Goal: Information Seeking & Learning: Learn about a topic

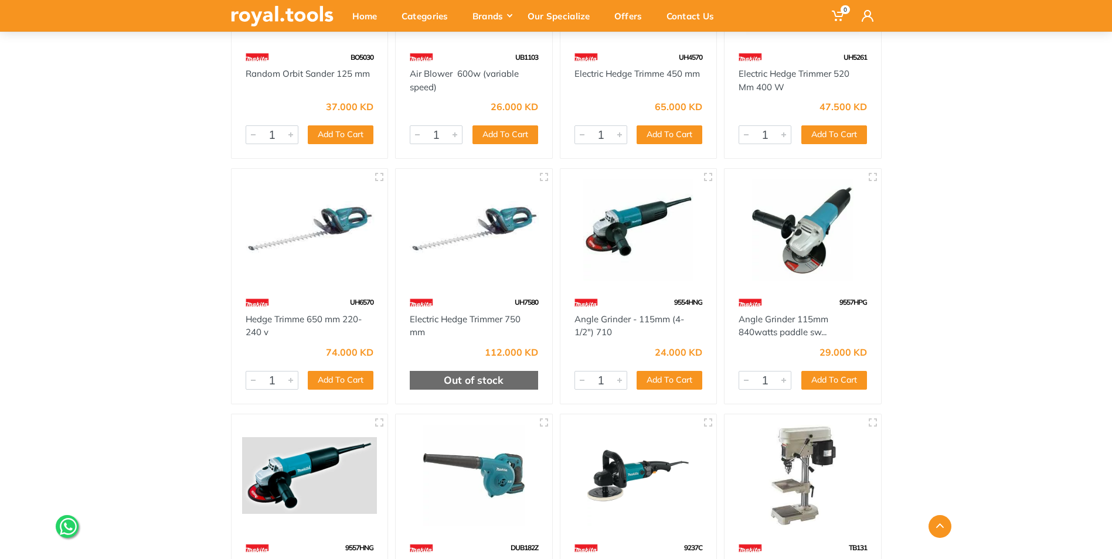
scroll to position [3048, 0]
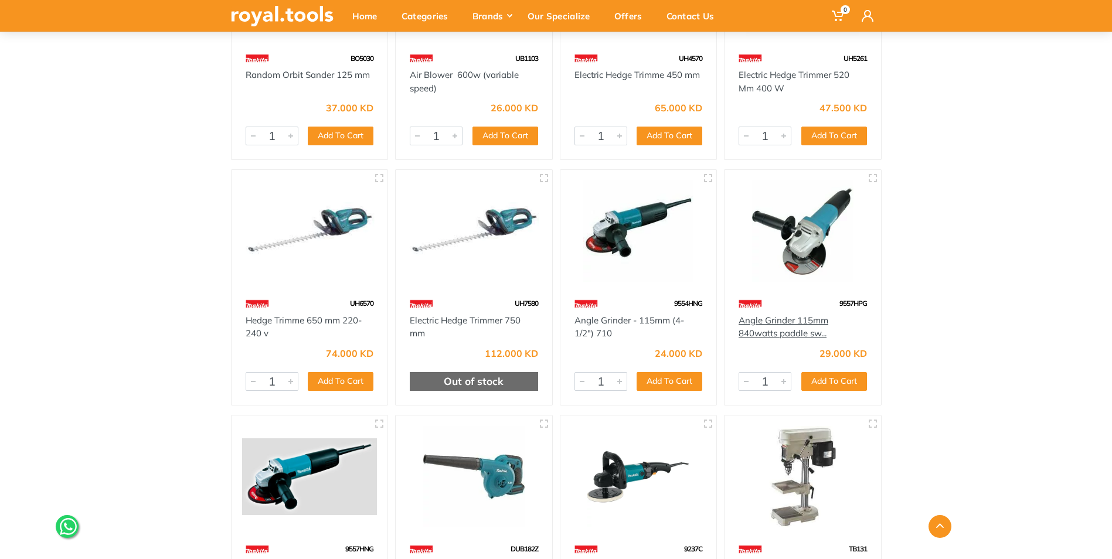
click at [805, 332] on link "Angle Grinder 115mm 840watts paddle sw..." at bounding box center [783, 327] width 90 height 25
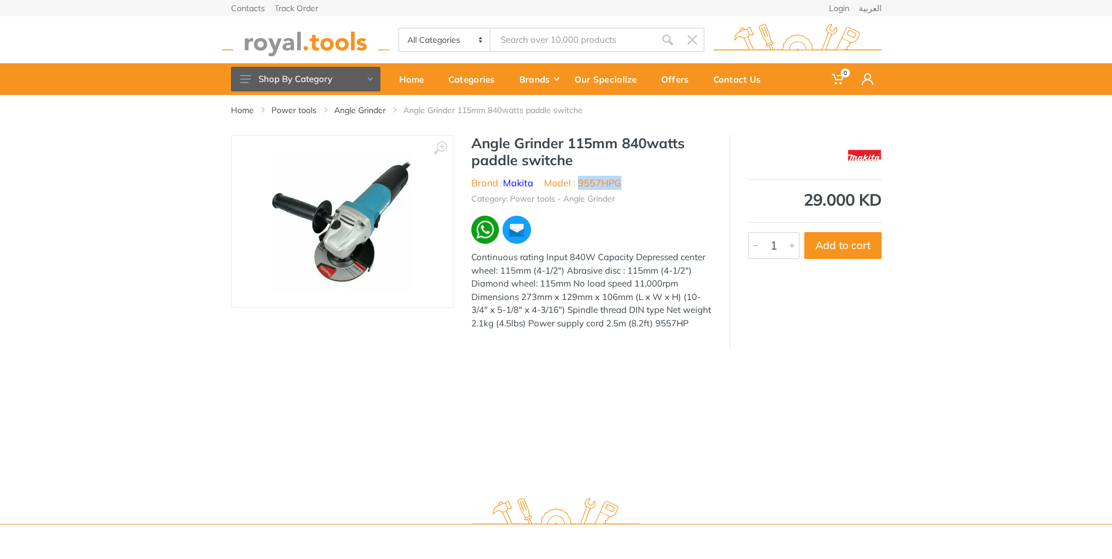
drag, startPoint x: 577, startPoint y: 183, endPoint x: 627, endPoint y: 179, distance: 50.0
click at [627, 179] on ul "Brand : [PERSON_NAME] Model : 9557HPG" at bounding box center [591, 183] width 240 height 14
copy li "9557HPG"
drag, startPoint x: 471, startPoint y: 141, endPoint x: 576, endPoint y: 161, distance: 107.4
click at [576, 161] on h1 "Angle Grinder 115mm 840watts paddle switche" at bounding box center [591, 152] width 240 height 34
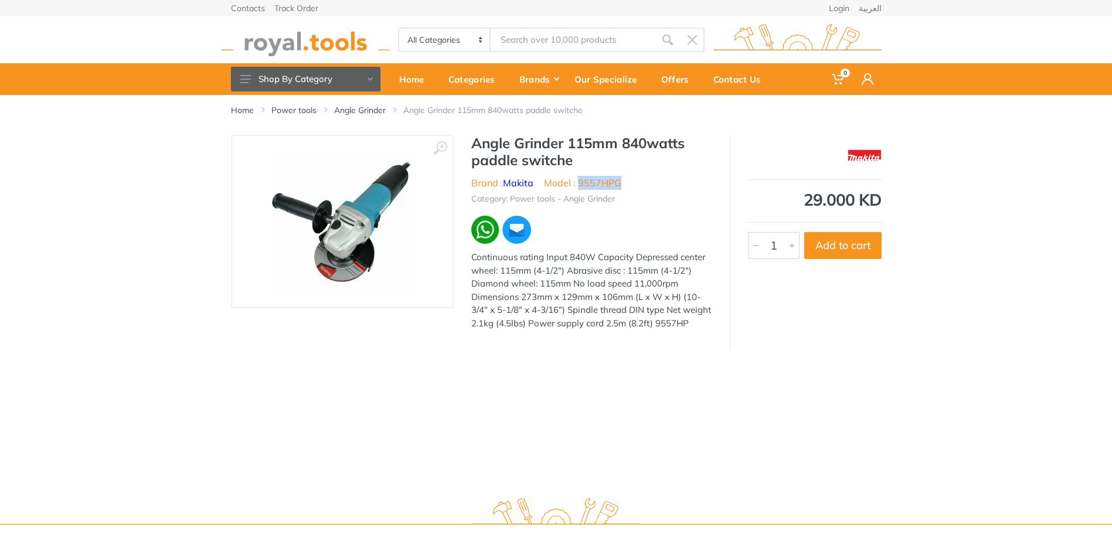
copy h1 "Angle Grinder 115mm 840watts paddle switche"
drag, startPoint x: 579, startPoint y: 183, endPoint x: 614, endPoint y: 183, distance: 35.2
click at [614, 183] on li "Model : 9557HPG" at bounding box center [582, 183] width 77 height 14
drag, startPoint x: 614, startPoint y: 183, endPoint x: 615, endPoint y: 190, distance: 7.6
click at [615, 190] on ul "Category: Power tools - Angle Grinder" at bounding box center [591, 197] width 240 height 15
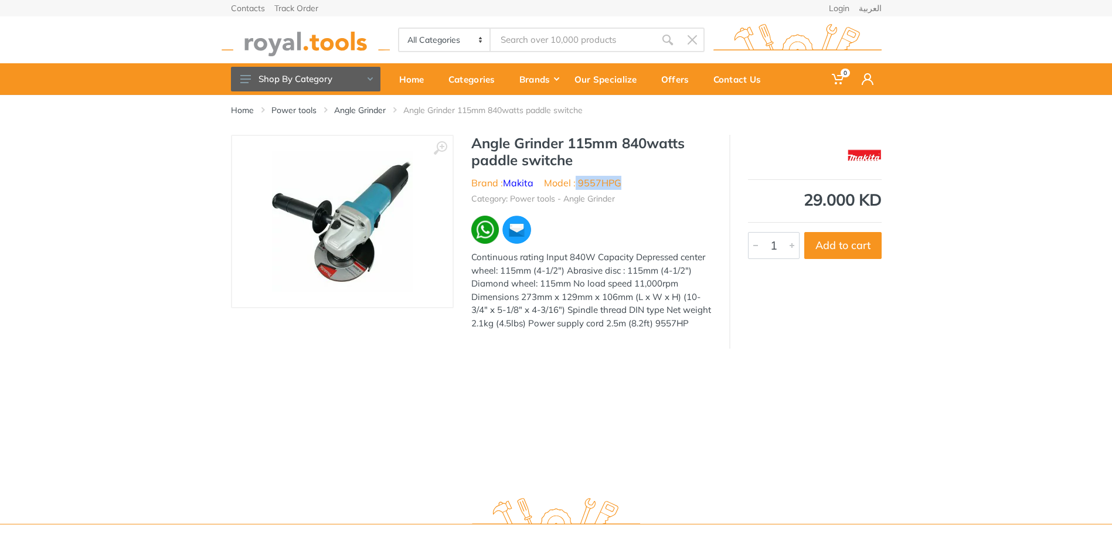
drag, startPoint x: 576, startPoint y: 181, endPoint x: 628, endPoint y: 182, distance: 52.2
click at [628, 182] on ul "Brand : Makita Model : 9557HPG" at bounding box center [591, 183] width 240 height 14
drag, startPoint x: 628, startPoint y: 182, endPoint x: 602, endPoint y: 181, distance: 25.8
